Goal: Transaction & Acquisition: Purchase product/service

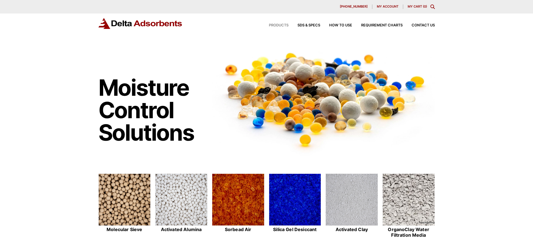
click at [283, 25] on span "Products" at bounding box center [279, 26] width 20 height 4
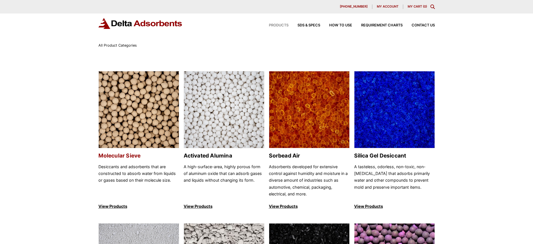
click at [107, 205] on p "View Products" at bounding box center [138, 206] width 81 height 7
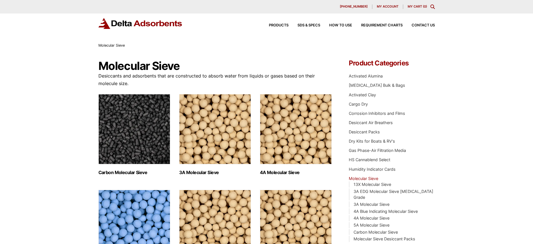
scroll to position [38, 0]
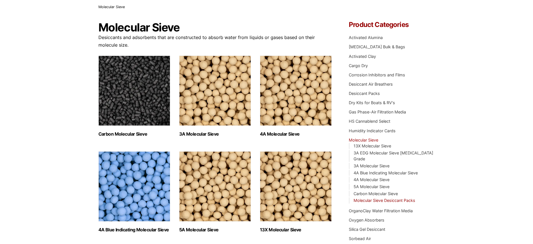
click at [371, 198] on link "Molecular Sieve Desiccant Packs" at bounding box center [385, 200] width 62 height 5
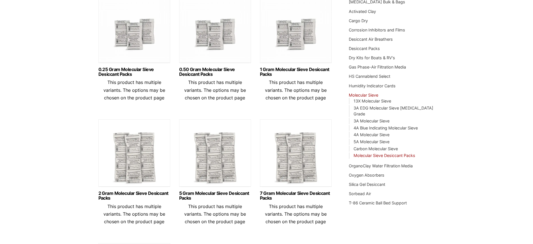
scroll to position [83, 0]
click at [130, 166] on img at bounding box center [134, 155] width 72 height 70
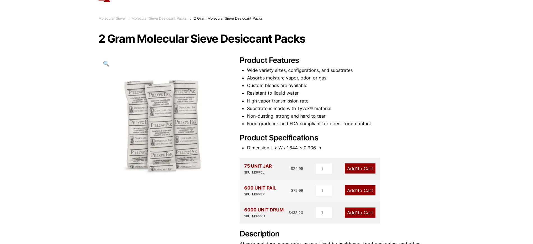
scroll to position [27, 0]
click at [365, 210] on link "Add 1 to Cart" at bounding box center [360, 212] width 31 height 10
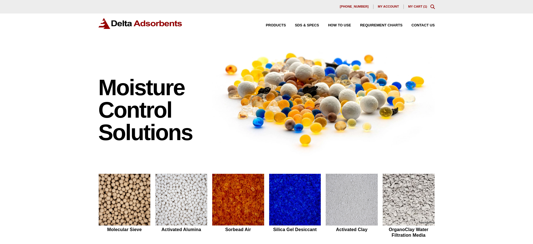
click at [414, 6] on link "My Cart ( 1 )" at bounding box center [417, 6] width 19 height 3
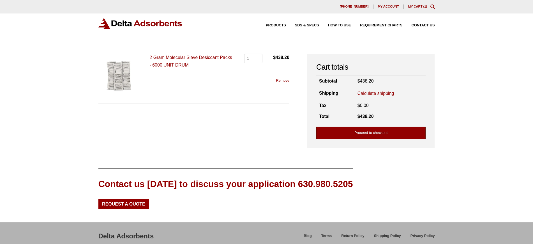
click at [349, 132] on link "Proceed to checkout" at bounding box center [370, 132] width 109 height 13
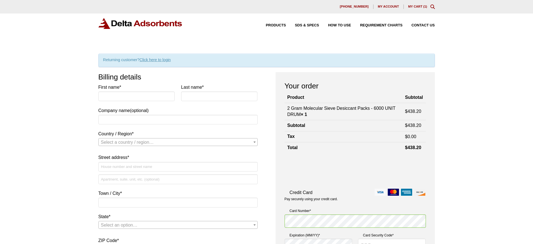
click at [288, 206] on div "Card Number * Expiration (MM/YY) * Card Security Code *" at bounding box center [355, 218] width 141 height 24
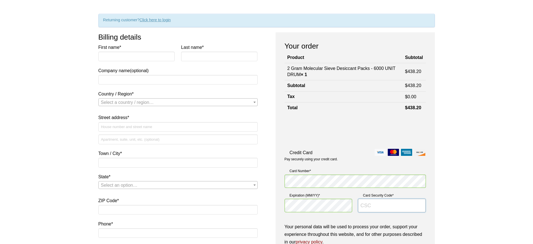
click at [363, 207] on input "Card Security Code *" at bounding box center [392, 205] width 68 height 13
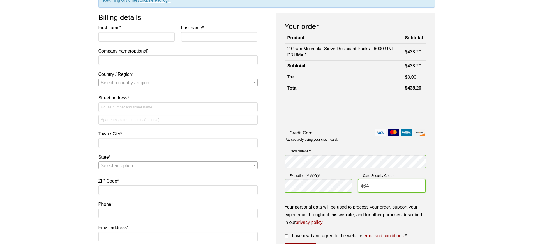
scroll to position [60, 0]
type input "464"
click at [361, 212] on p "Your personal data will be used to process your order, support your experience …" at bounding box center [355, 214] width 141 height 23
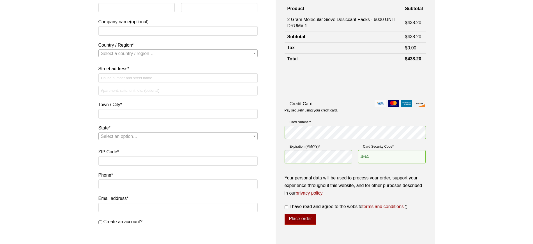
scroll to position [90, 0]
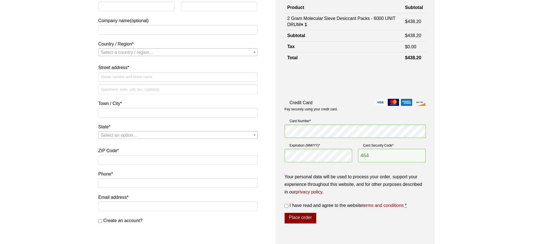
click at [287, 203] on label "I have read and agree to the website terms and conditions *" at bounding box center [355, 205] width 141 height 8
click at [287, 204] on input "I have read and agree to the website terms and conditions *" at bounding box center [287, 206] width 4 height 4
checkbox input "true"
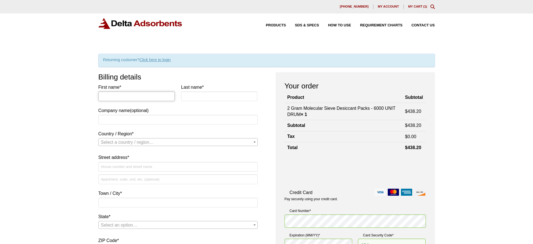
click at [115, 96] on input "First name *" at bounding box center [136, 96] width 77 height 10
type input "Mike"
type input "Hogan"
type input "Advanced NanoTherapies"
select select "US"
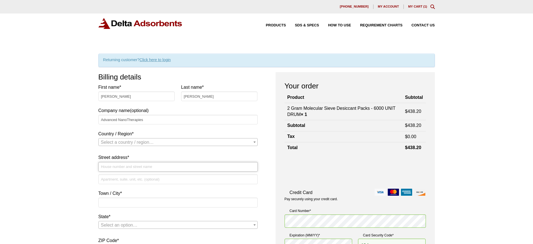
type input "[STREET_ADDRESS]"
type input "CLEVELAND"
type input "44106"
type input "7208786995"
select select "US"
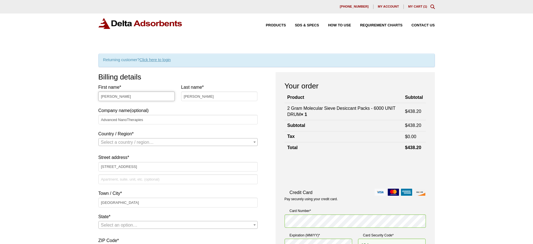
select select "OH"
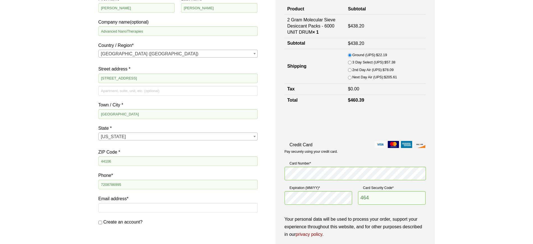
scroll to position [121, 0]
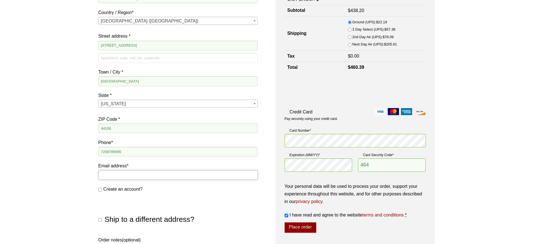
click at [109, 175] on input "Email address *" at bounding box center [177, 175] width 159 height 10
type input "[EMAIL_ADDRESS][DOMAIN_NAME]"
click at [100, 189] on input "Create an account?" at bounding box center [100, 190] width 4 height 4
checkbox input "true"
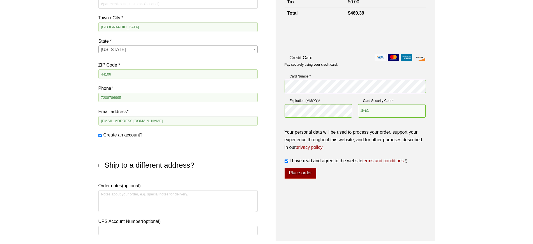
scroll to position [176, 0]
click at [292, 169] on button "Place order" at bounding box center [301, 173] width 32 height 11
